Goal: Task Accomplishment & Management: Use online tool/utility

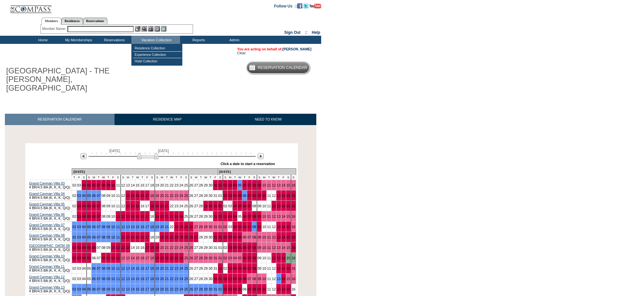
click at [123, 30] on input "text" at bounding box center [101, 29] width 66 height 6
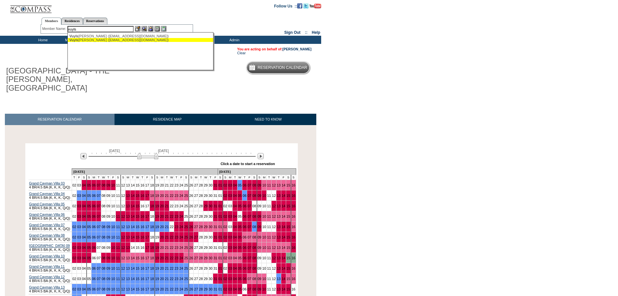
click at [134, 38] on div "Vuyls [PERSON_NAME] ([EMAIL_ADDRESS][DOMAIN_NAME])" at bounding box center [140, 40] width 143 height 4
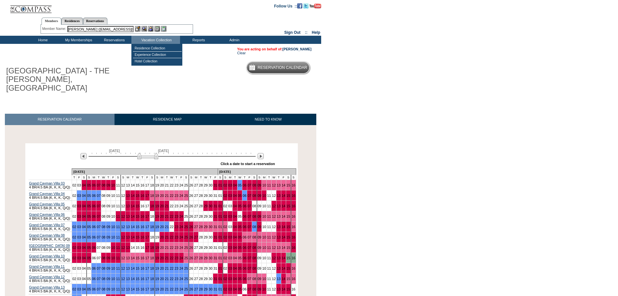
click at [127, 30] on input "[PERSON_NAME] ([EMAIL_ADDRESS][DOMAIN_NAME])" at bounding box center [101, 29] width 66 height 6
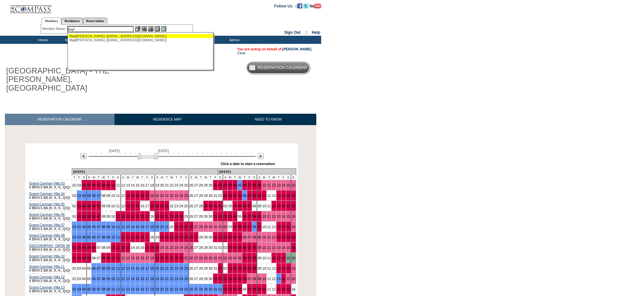
click at [136, 36] on div "[PERSON_NAME] ([EMAIL_ADDRESS][DOMAIN_NAME])" at bounding box center [140, 36] width 143 height 4
type input "[PERSON_NAME] ([EMAIL_ADDRESS][DOMAIN_NAME])"
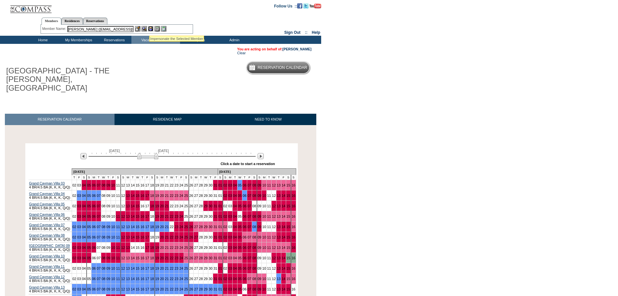
click at [149, 28] on img at bounding box center [151, 29] width 6 height 6
click at [258, 266] on link "09" at bounding box center [260, 268] width 4 height 4
